Goal: Task Accomplishment & Management: Use online tool/utility

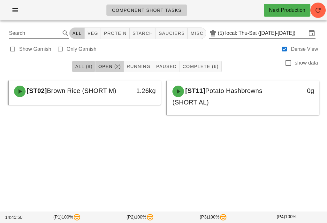
click at [87, 68] on span "All (8)" at bounding box center [84, 66] width 18 height 5
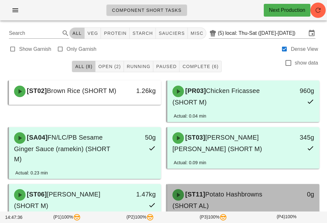
click at [242, 189] on div "[ST11] Potato Hashbrowns (SHORT AL)" at bounding box center [225, 199] width 112 height 29
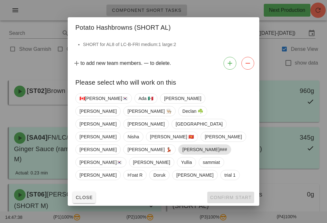
click at [178, 144] on span "[PERSON_NAME]###" at bounding box center [204, 149] width 53 height 10
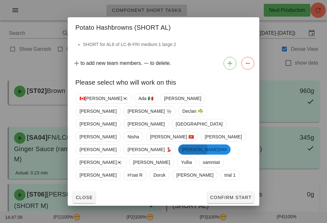
click at [236, 195] on span "Confirm Start" at bounding box center [231, 197] width 42 height 5
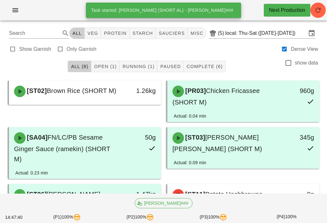
click at [142, 61] on button "Running (1)" at bounding box center [139, 66] width 38 height 11
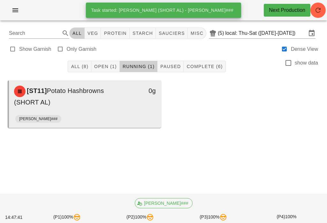
click at [103, 108] on div "[ST11] Potato Hashbrowns (SHORT AL)" at bounding box center [66, 96] width 112 height 29
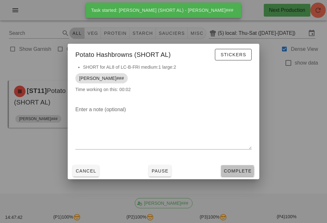
click at [239, 173] on span "Complete" at bounding box center [238, 170] width 28 height 5
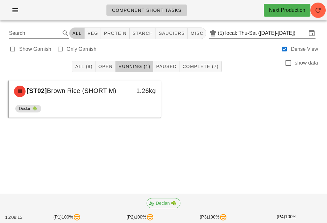
click at [103, 64] on span "Open" at bounding box center [105, 66] width 15 height 5
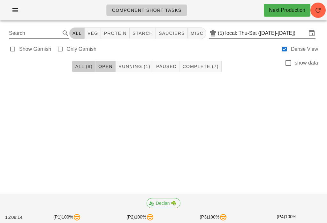
click at [91, 61] on button "All (8)" at bounding box center [83, 66] width 23 height 11
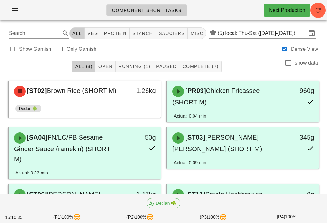
click at [318, 9] on icon "button" at bounding box center [318, 10] width 8 height 8
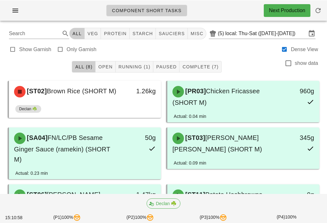
click at [133, 68] on span "Running (1)" at bounding box center [134, 66] width 32 height 5
